Goal: Information Seeking & Learning: Learn about a topic

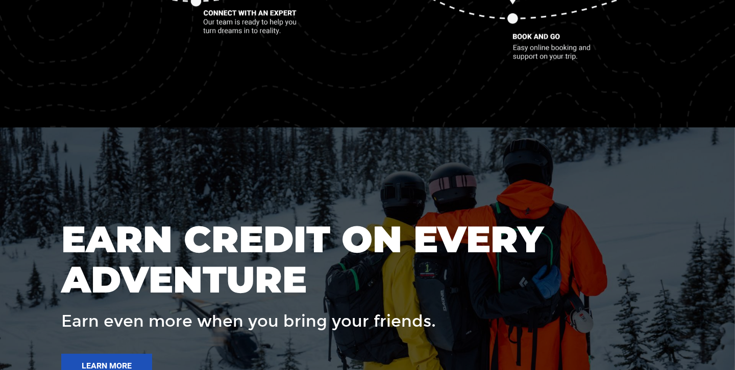
scroll to position [1504, 0]
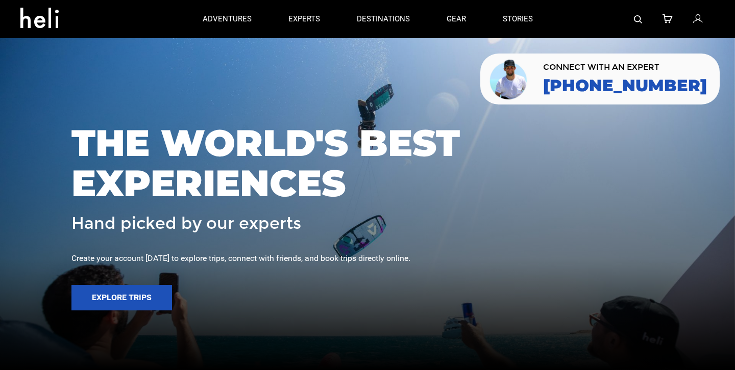
click at [365, 92] on div at bounding box center [367, 185] width 735 height 370
click at [633, 21] on div at bounding box center [633, 19] width 164 height 38
click at [638, 21] on img at bounding box center [638, 19] width 8 height 8
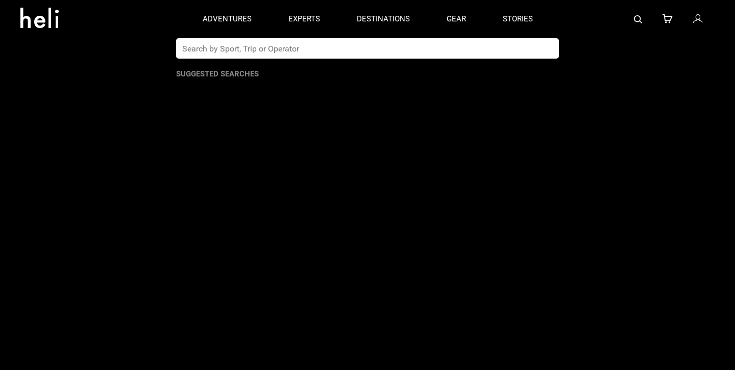
paste input "[EMAIL_ADDRESS][DOMAIN_NAME]"
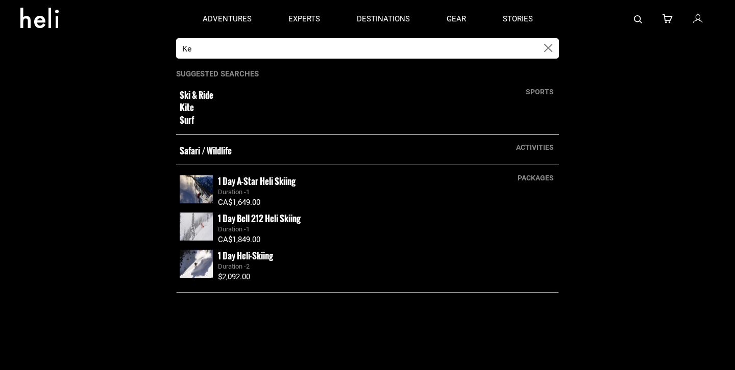
type input "K"
type input "[GEOGRAPHIC_DATA]"
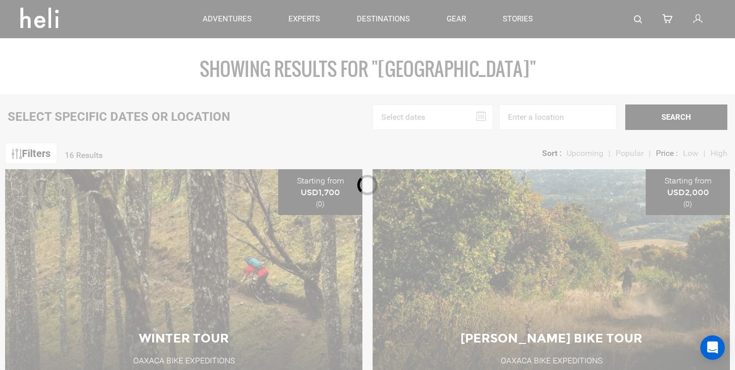
scroll to position [87, 0]
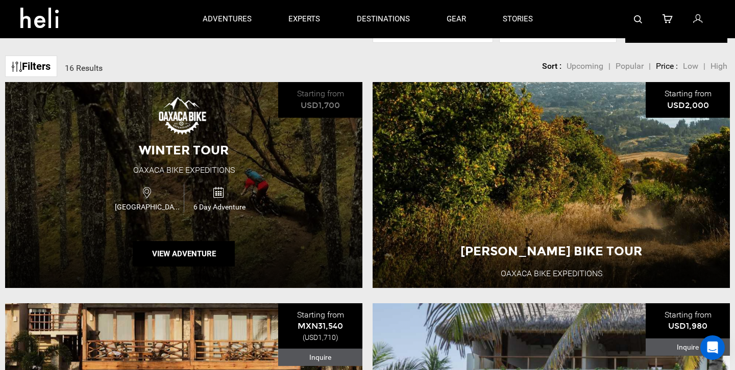
click at [184, 119] on img at bounding box center [184, 116] width 52 height 41
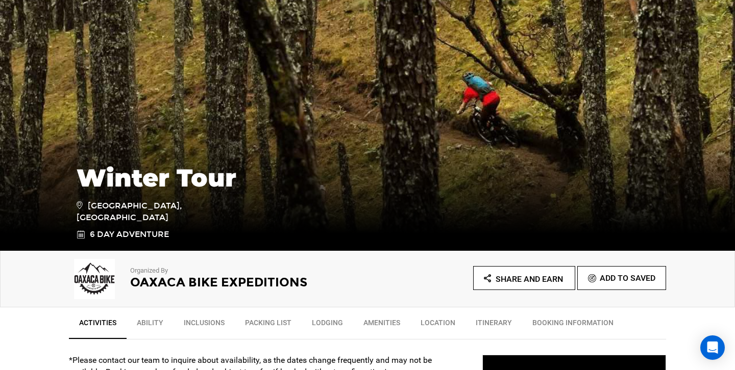
scroll to position [132, 0]
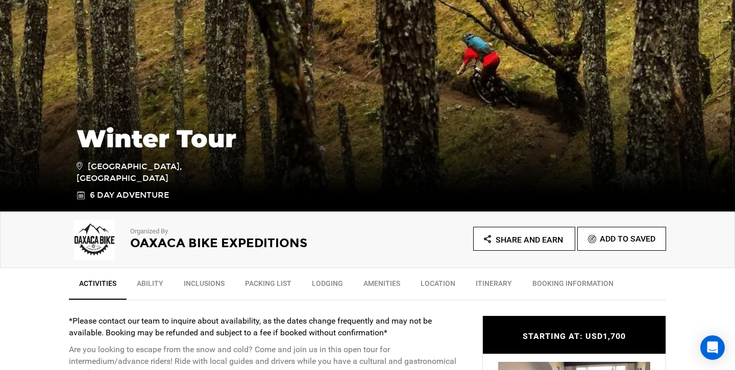
click at [165, 246] on h2 "Oaxaca Bike Expeditions" at bounding box center [234, 243] width 209 height 13
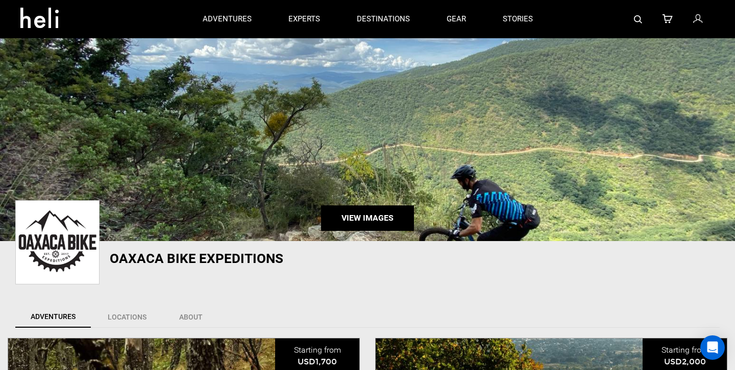
click at [367, 222] on link "View Images" at bounding box center [367, 219] width 93 height 26
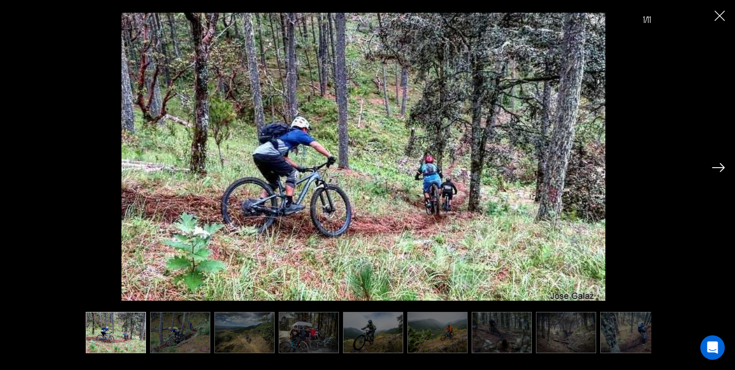
click at [173, 340] on img at bounding box center [180, 333] width 60 height 42
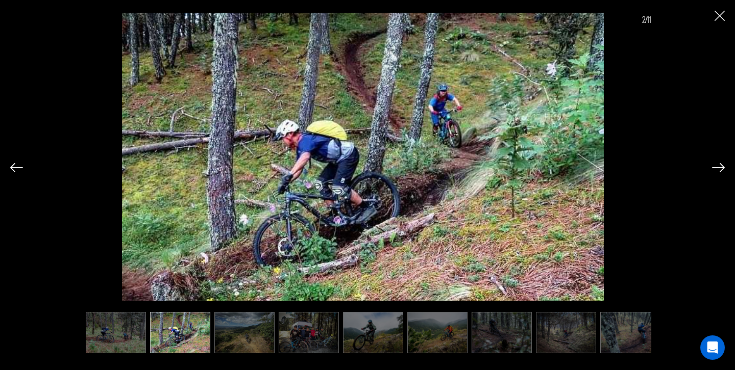
click at [282, 337] on img at bounding box center [309, 333] width 60 height 42
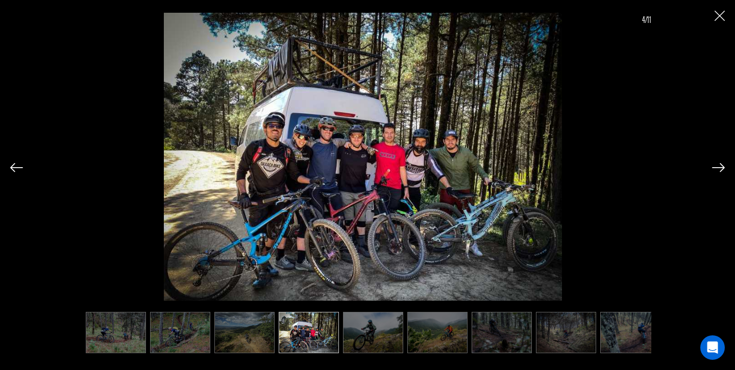
click at [246, 339] on img at bounding box center [244, 333] width 60 height 42
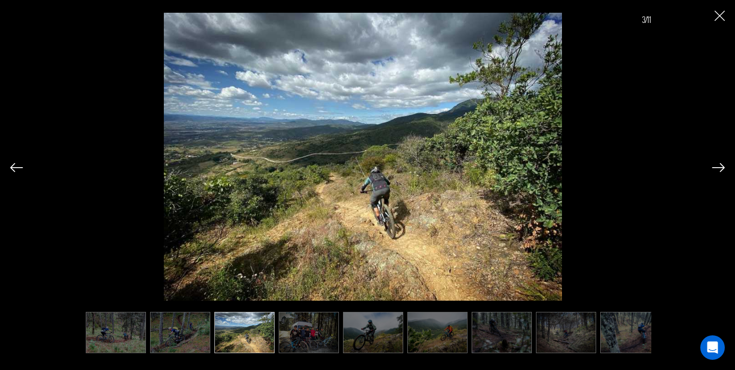
click at [295, 339] on img at bounding box center [309, 333] width 60 height 42
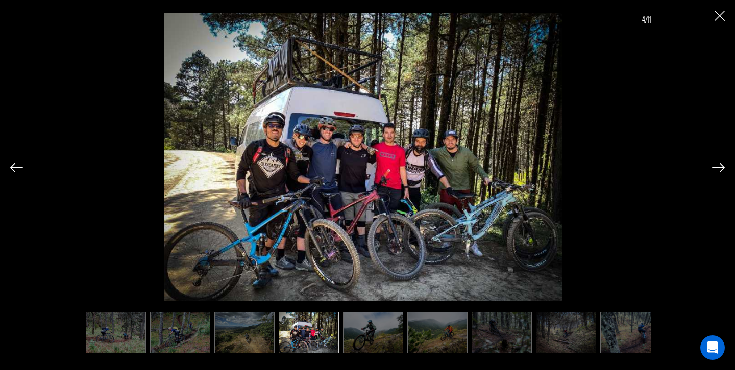
click at [354, 341] on img at bounding box center [373, 333] width 60 height 42
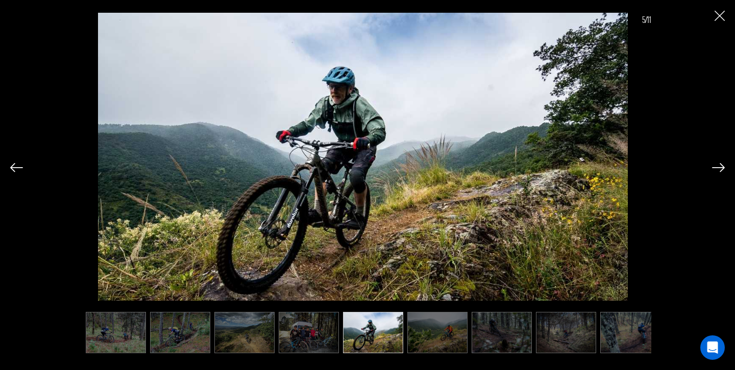
click at [422, 336] on img at bounding box center [437, 333] width 60 height 42
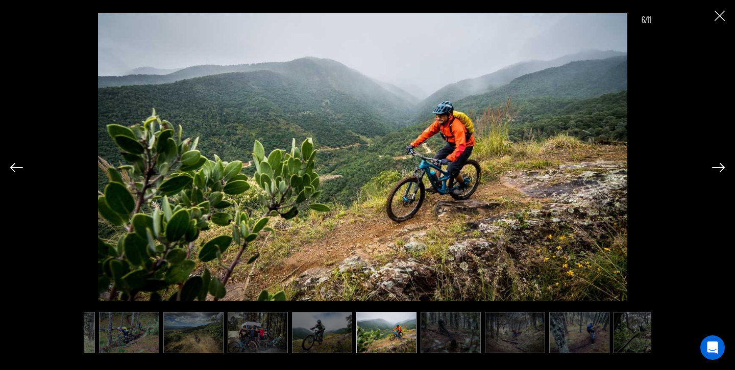
click at [450, 337] on img at bounding box center [450, 333] width 60 height 42
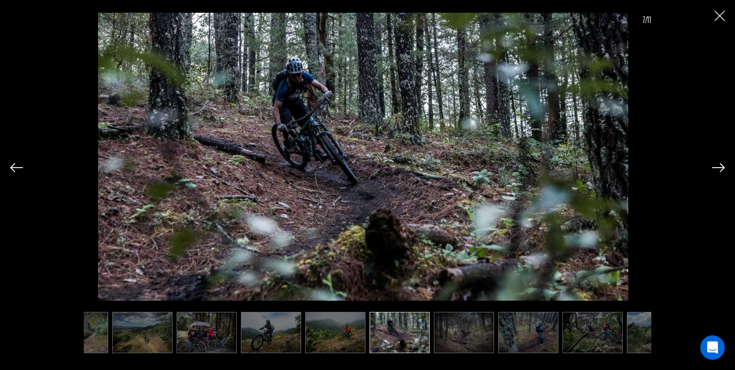
click at [469, 337] on img at bounding box center [464, 333] width 60 height 42
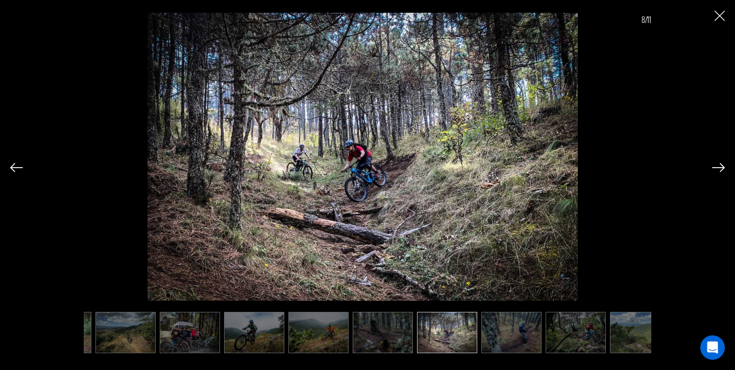
scroll to position [0, 140]
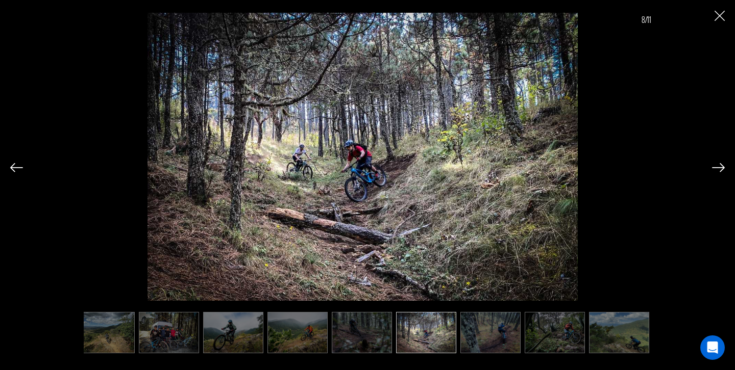
click at [485, 337] on img at bounding box center [490, 333] width 60 height 42
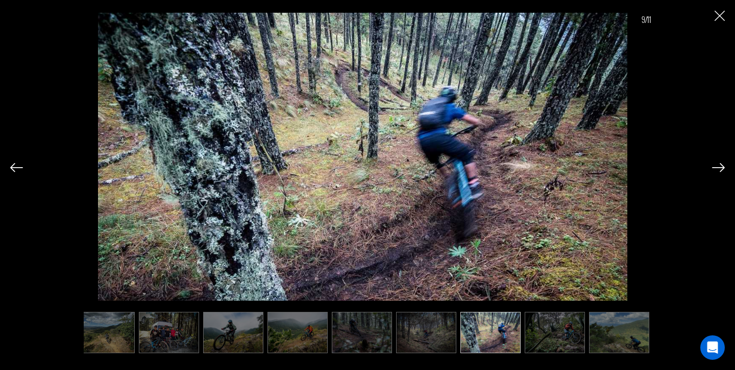
click at [526, 338] on img at bounding box center [554, 333] width 60 height 42
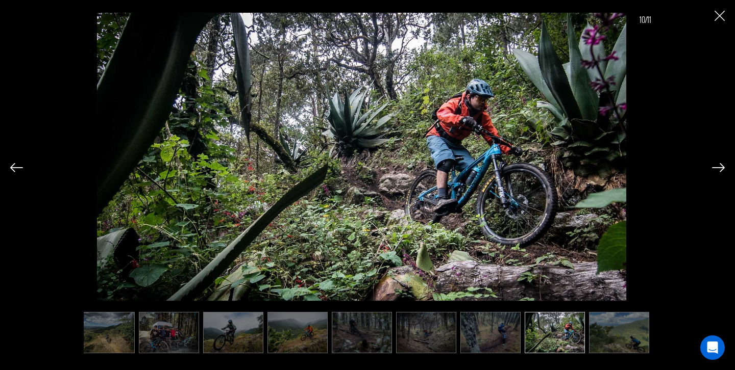
click at [606, 342] on img at bounding box center [619, 333] width 60 height 42
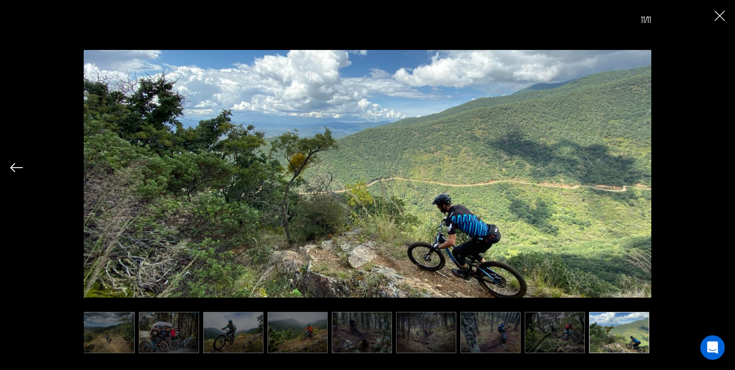
click at [567, 346] on img at bounding box center [554, 333] width 60 height 42
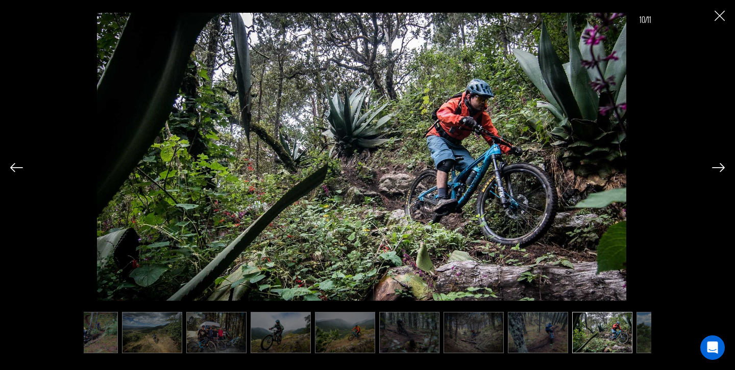
scroll to position [0, 89]
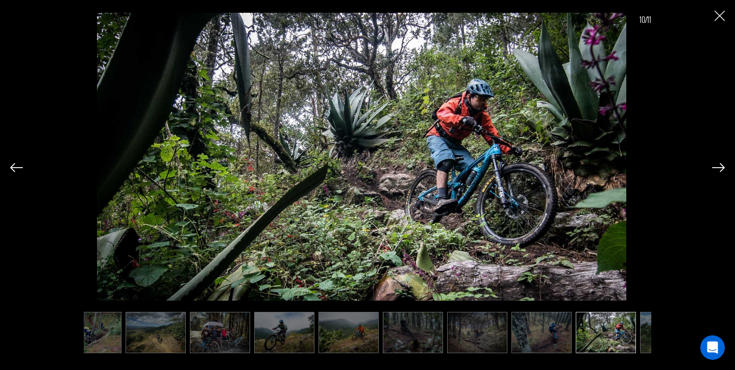
click at [714, 16] on img "Close" at bounding box center [719, 16] width 10 height 10
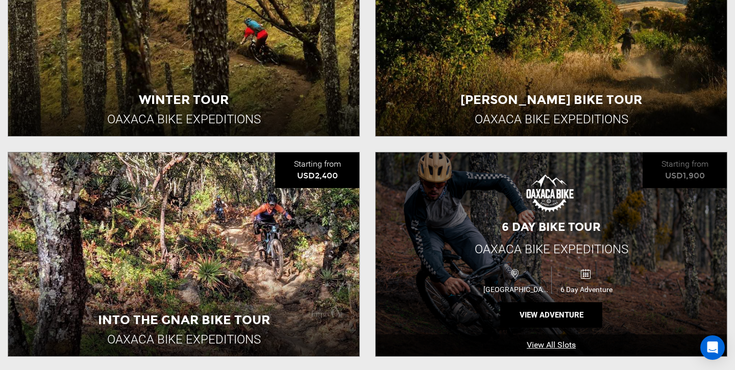
scroll to position [414, 0]
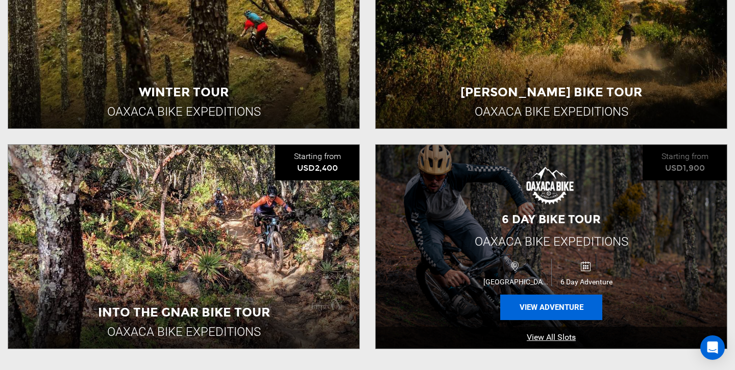
click at [547, 307] on button "View Adventure" at bounding box center [551, 308] width 102 height 26
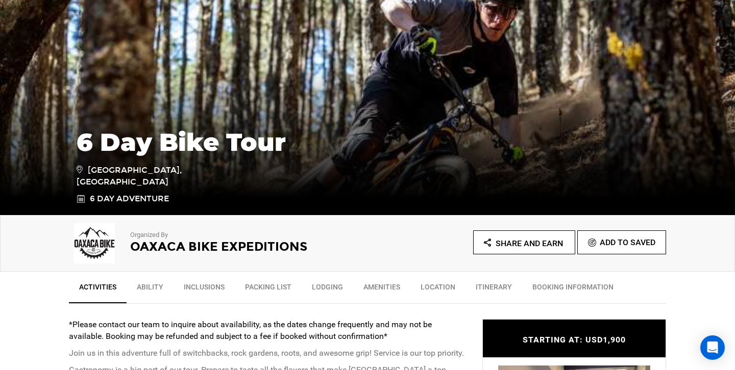
click at [337, 99] on div "6 Day Bike Tour [GEOGRAPHIC_DATA], [GEOGRAPHIC_DATA] 6 Day Adventure" at bounding box center [367, 138] width 735 height 153
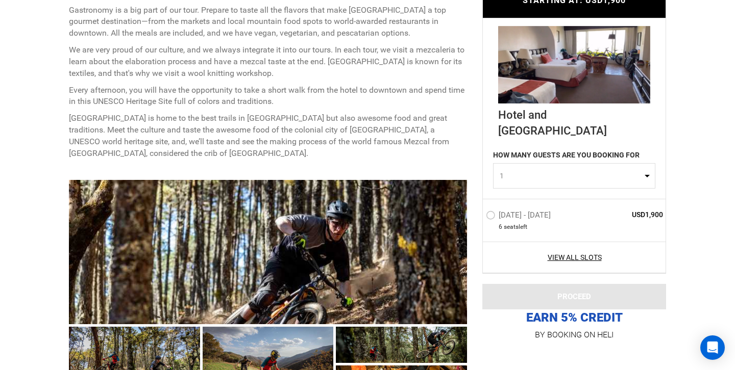
scroll to position [522, 0]
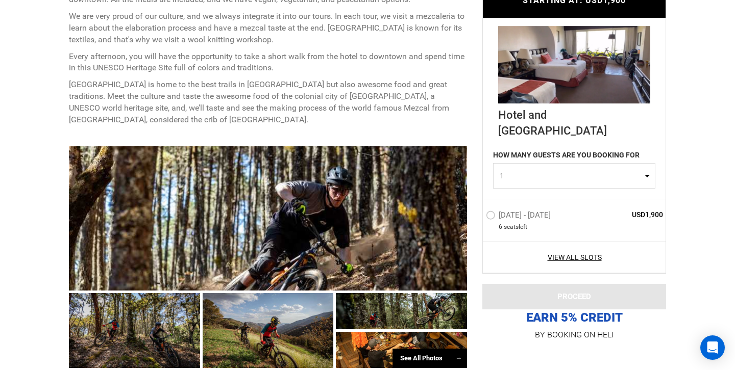
click at [424, 349] on div "See All Photos →" at bounding box center [429, 359] width 74 height 20
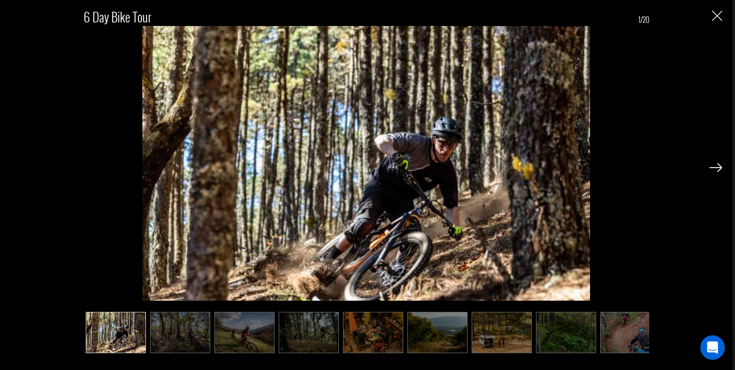
click at [170, 336] on img at bounding box center [180, 333] width 60 height 42
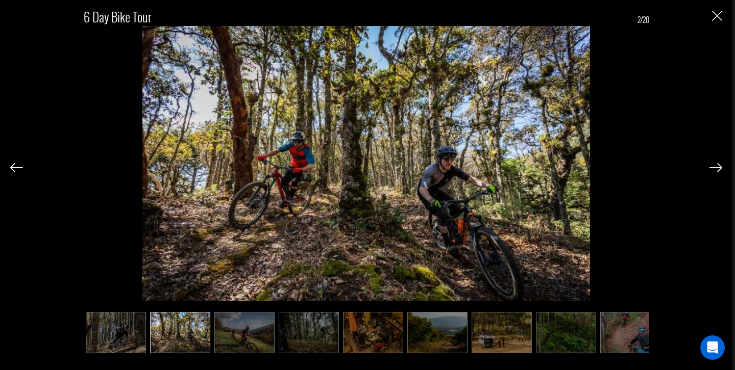
click at [261, 341] on img at bounding box center [244, 333] width 60 height 42
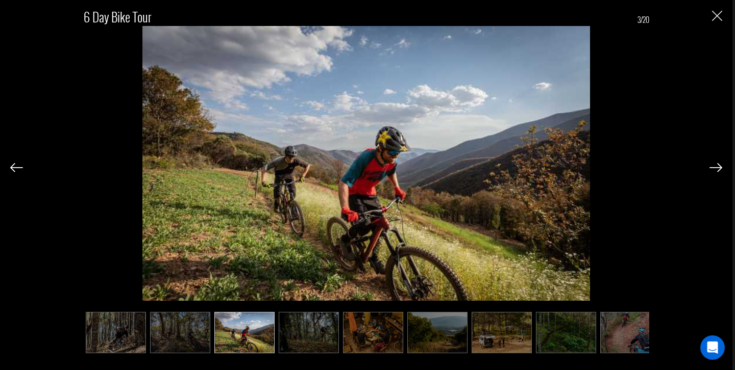
click at [338, 347] on ul at bounding box center [366, 333] width 565 height 42
click at [328, 344] on img at bounding box center [309, 333] width 60 height 42
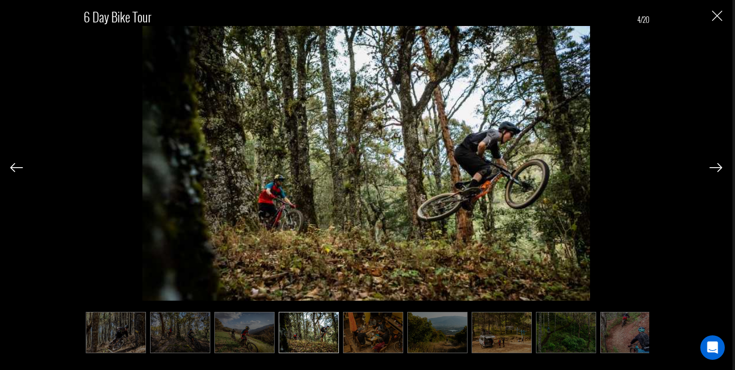
click at [366, 343] on img at bounding box center [373, 333] width 60 height 42
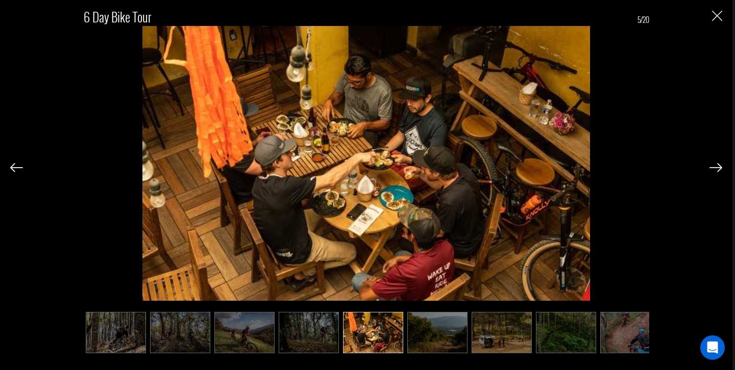
click at [419, 345] on img at bounding box center [437, 333] width 60 height 42
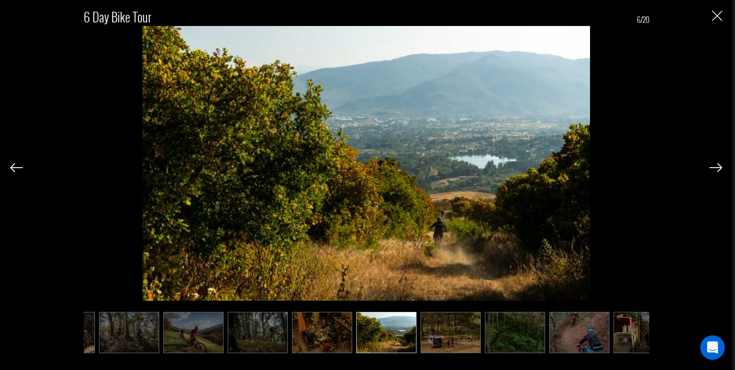
click at [476, 347] on img at bounding box center [450, 333] width 60 height 42
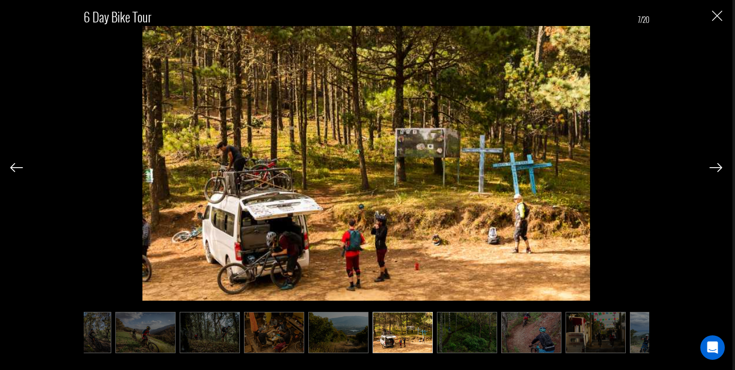
click at [476, 347] on img at bounding box center [467, 333] width 60 height 42
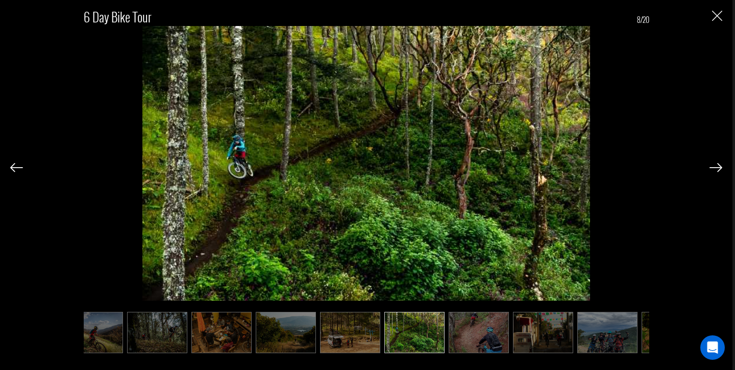
click at [476, 347] on img at bounding box center [478, 333] width 60 height 42
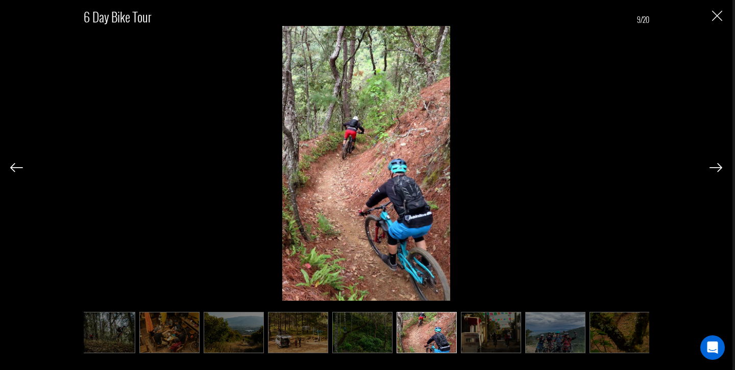
click at [490, 347] on img at bounding box center [491, 333] width 60 height 42
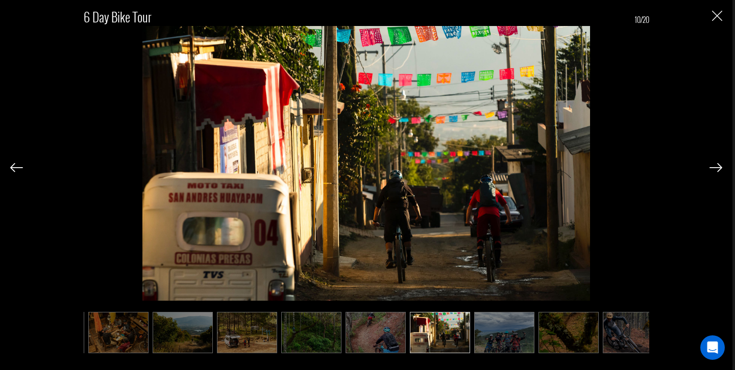
click at [490, 347] on img at bounding box center [504, 333] width 60 height 42
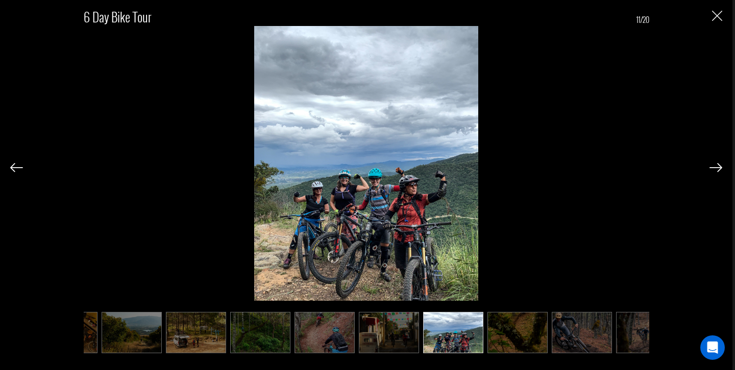
click at [411, 343] on img at bounding box center [389, 333] width 60 height 42
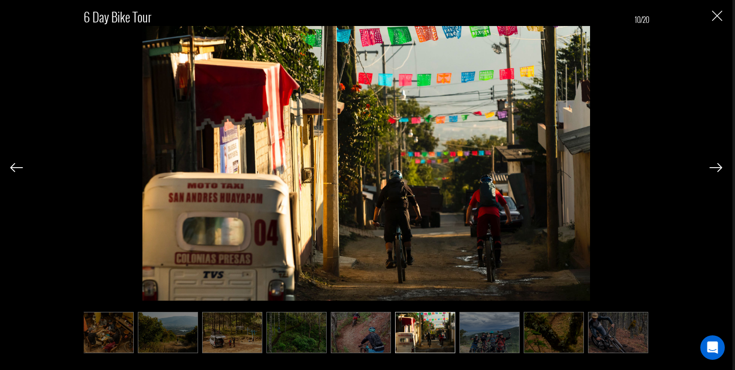
scroll to position [0, 255]
